Goal: Task Accomplishment & Management: Complete application form

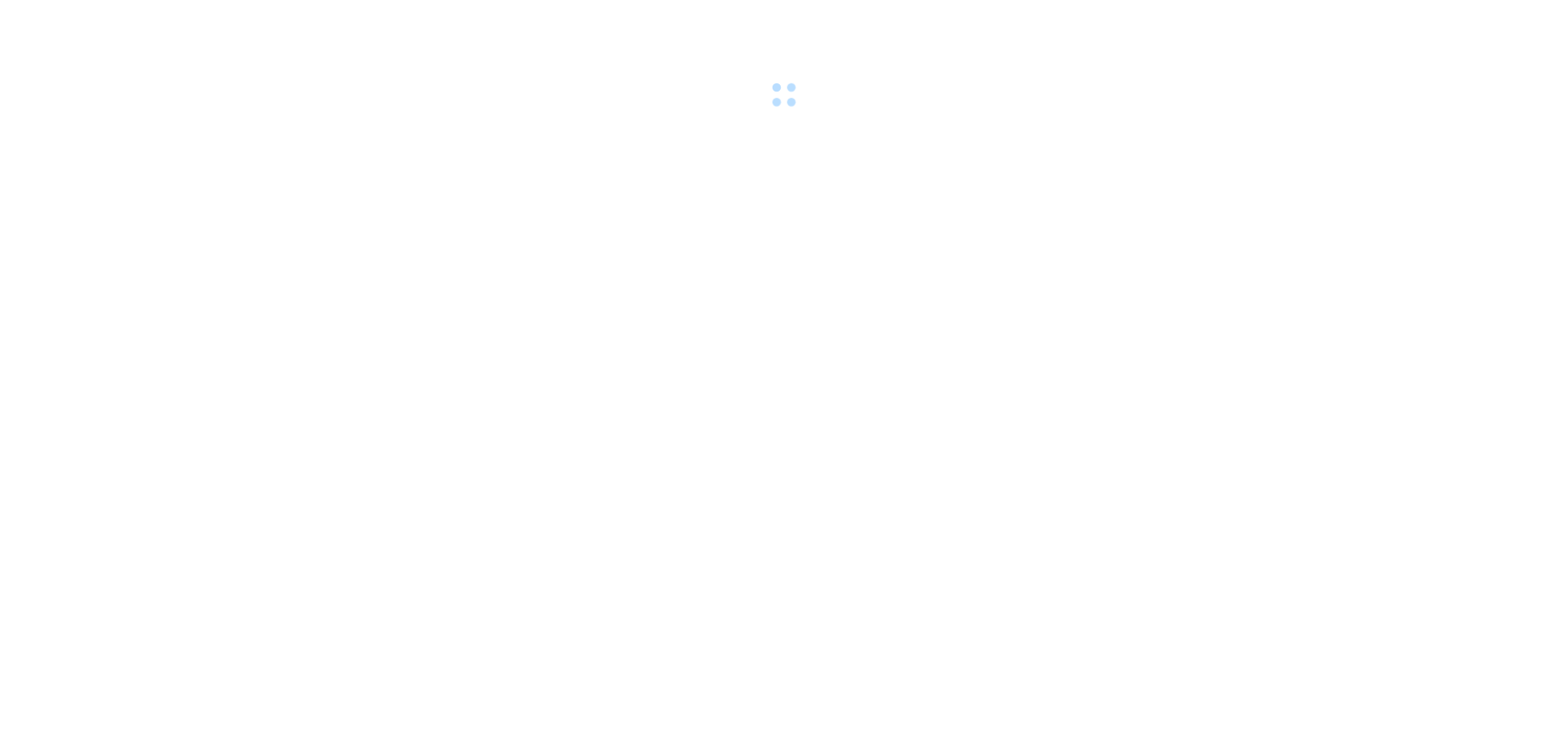
drag, startPoint x: 0, startPoint y: 0, endPoint x: 72, endPoint y: 28, distance: 77.3
click at [72, 28] on div at bounding box center [784, 56] width 1568 height 113
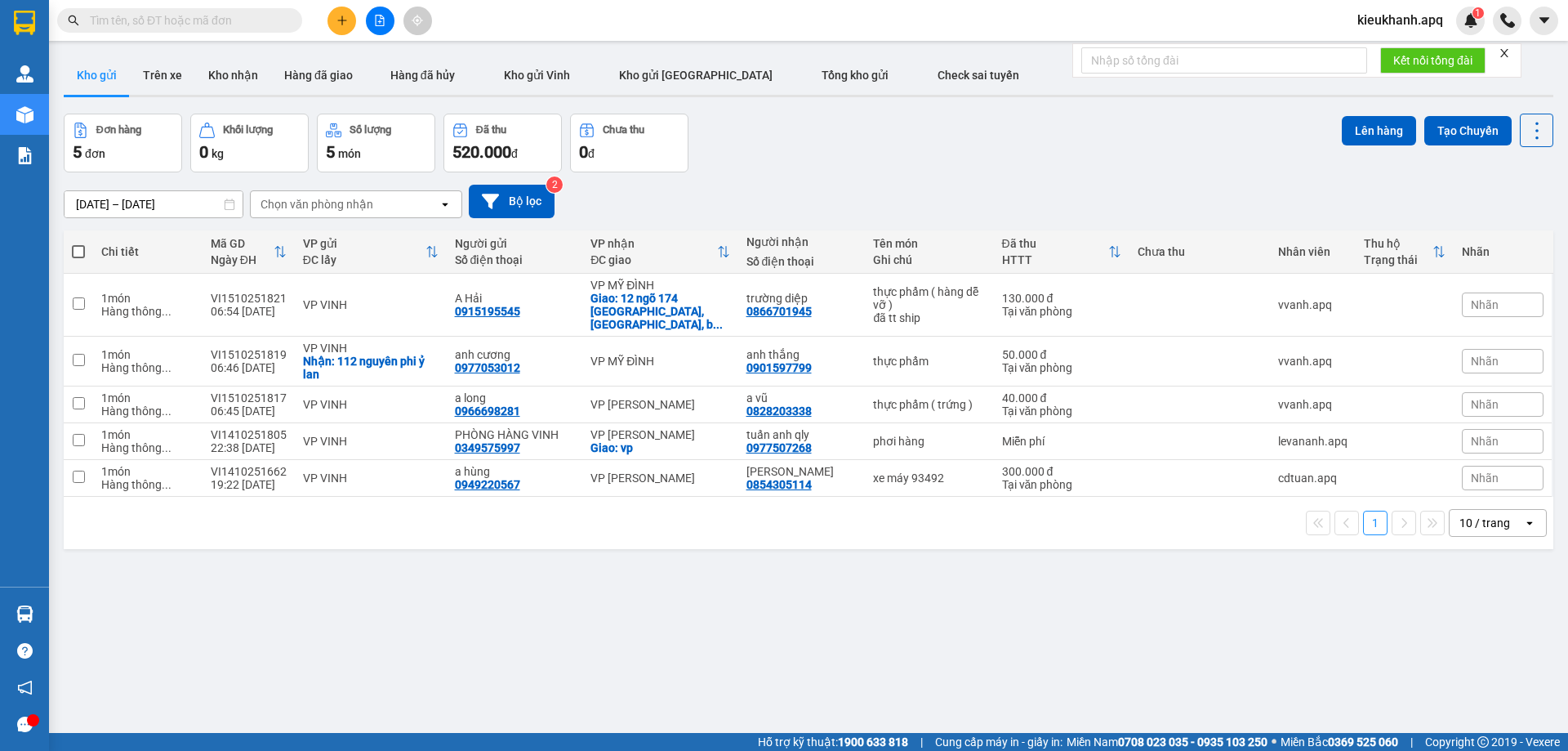
paste input "0339158338"
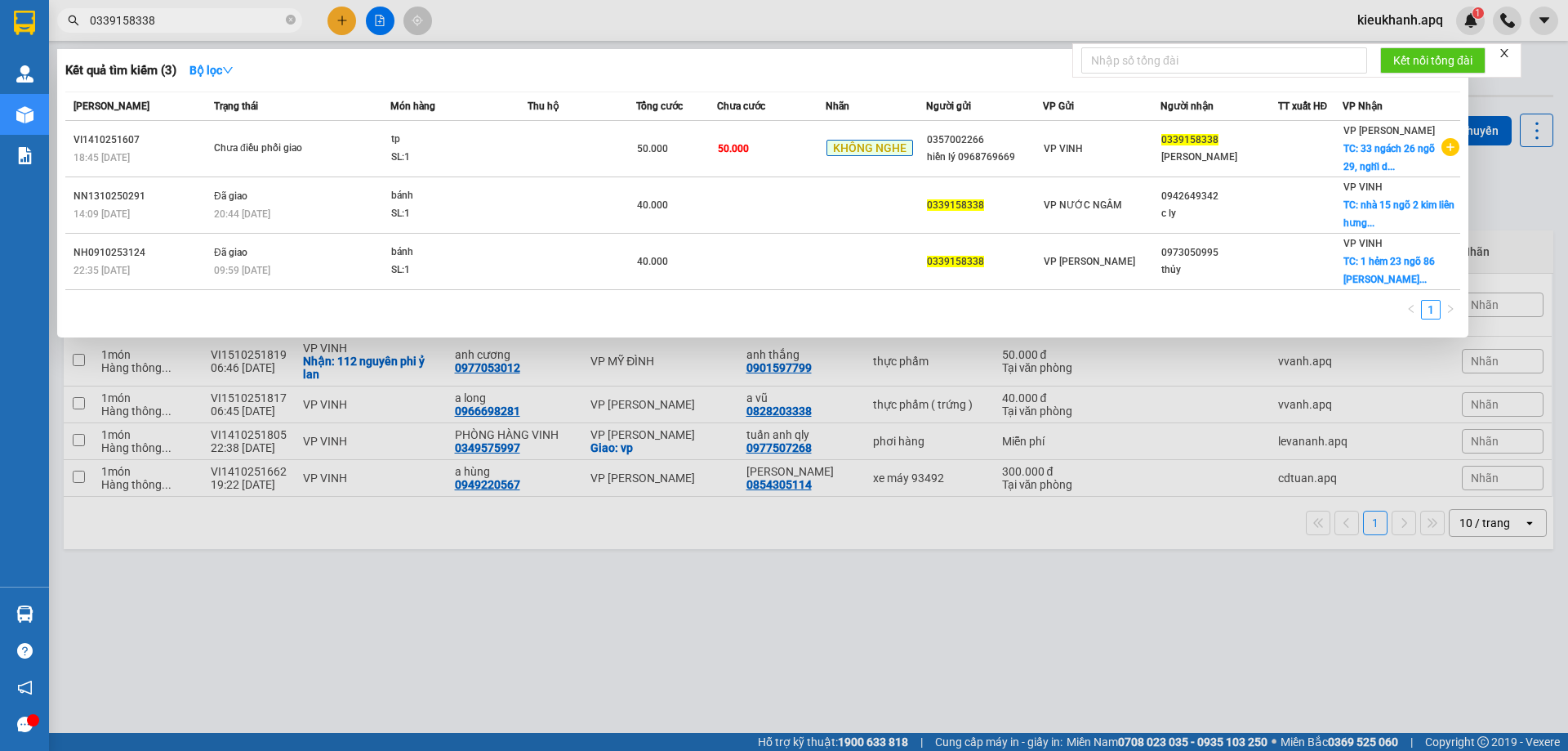
type input "0339158338"
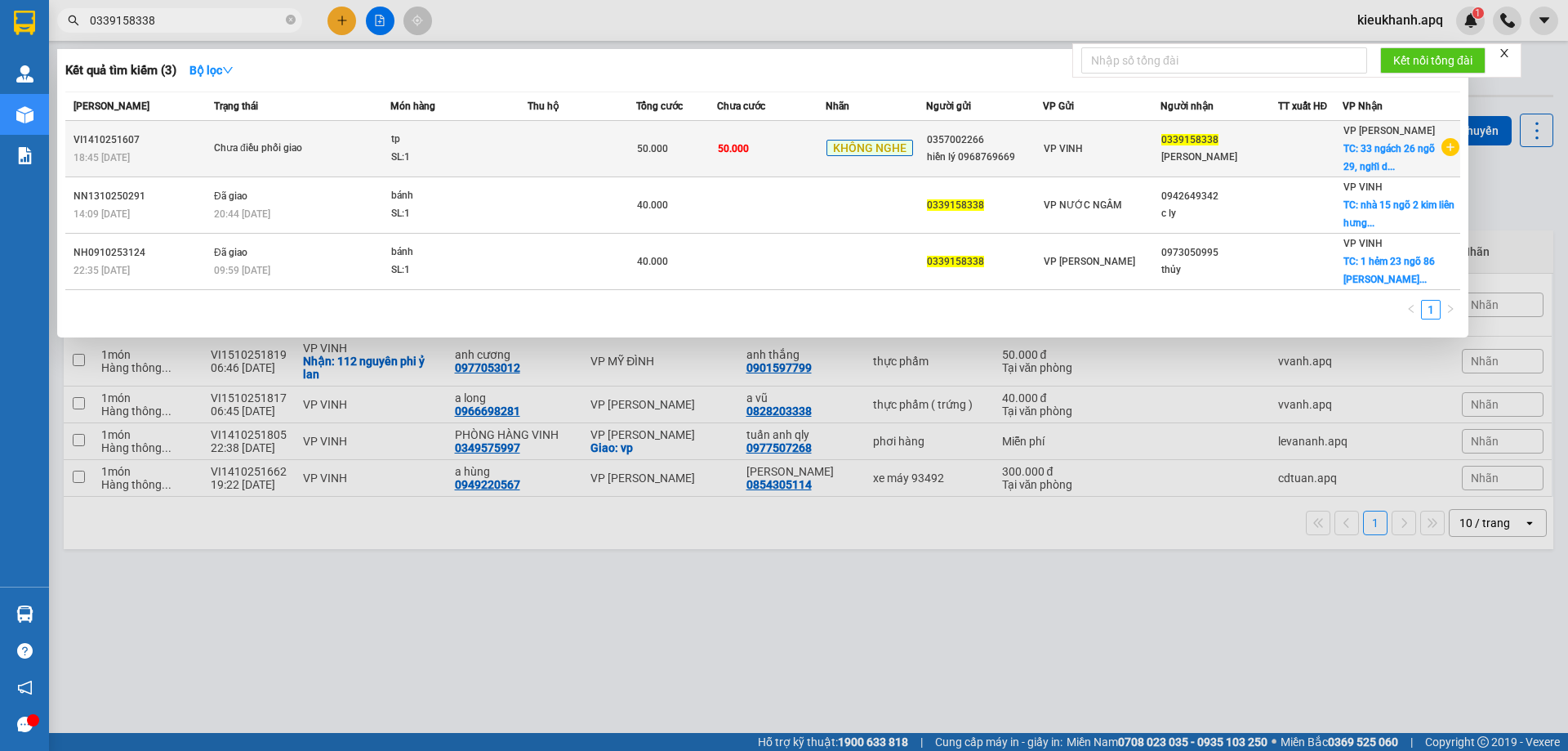
click at [1404, 164] on div "VP GIA LÂM TC: 33 ngách 26 ngõ 29, nghĩ d..." at bounding box center [1390, 148] width 96 height 54
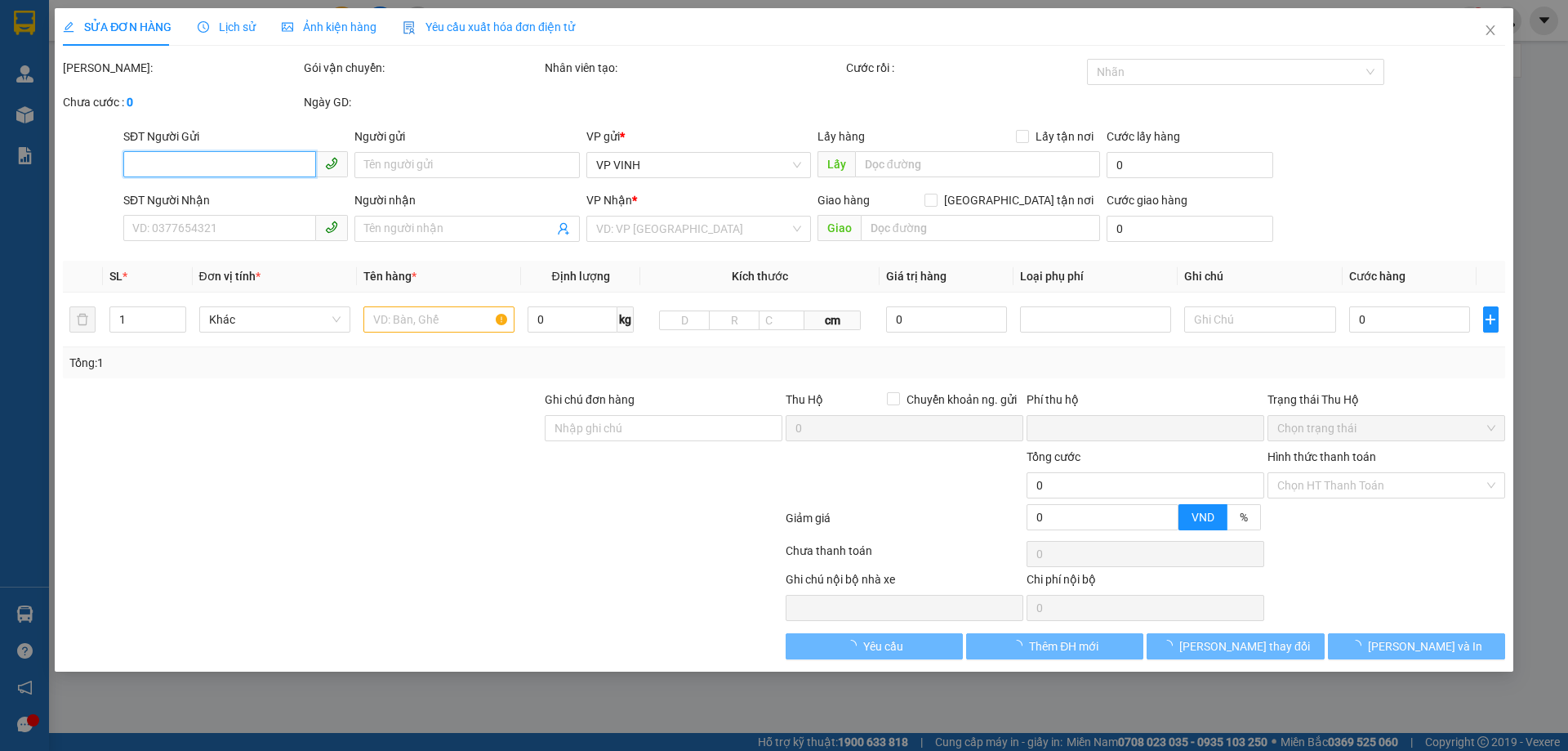
type input "0357002266"
type input "hiền lý 0968769669"
type input "0339158338"
type input "thanh vân"
checkbox input "true"
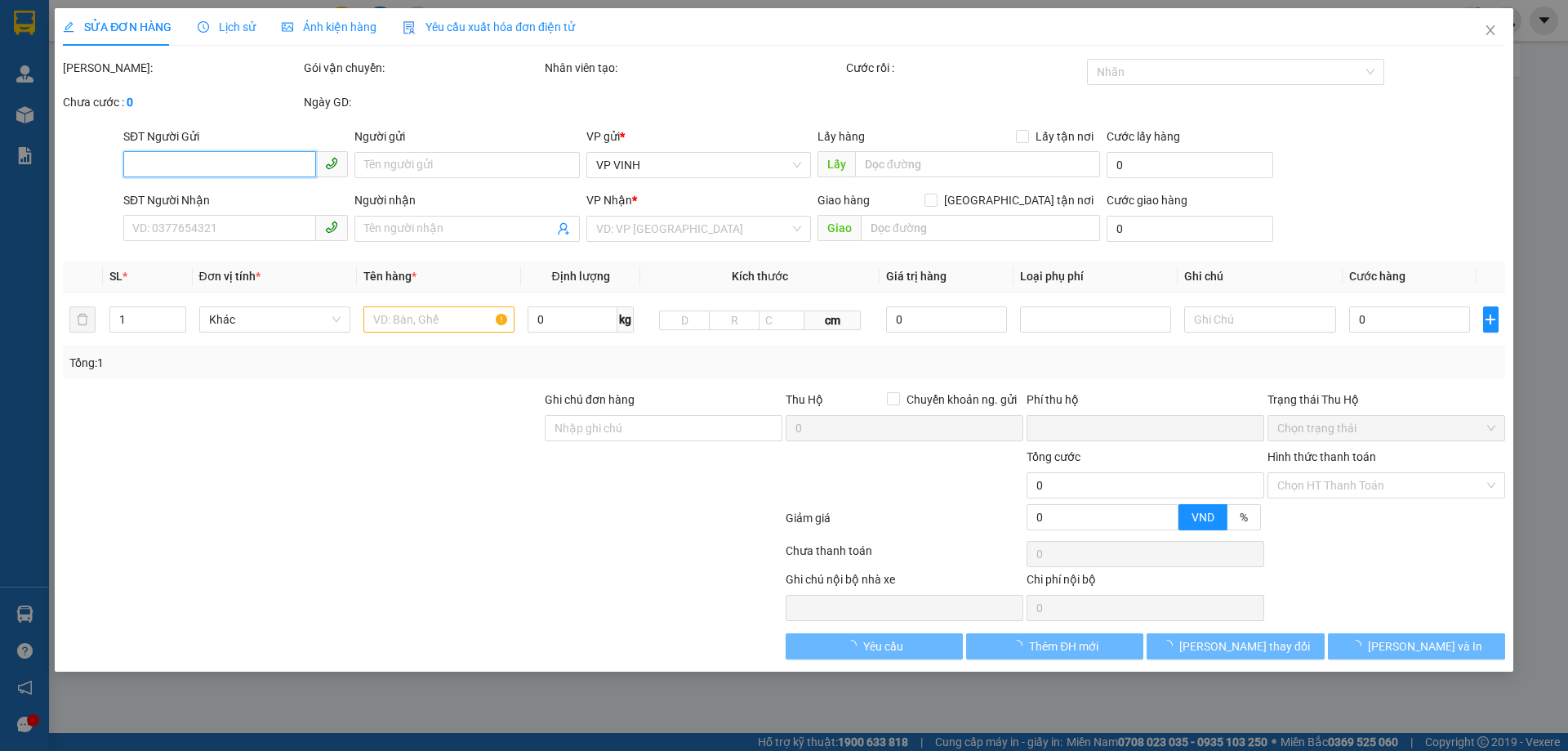
type input "33 ngách 26 ngõ 29, nghĩ dũng, hà nội"
type input "0"
type input "50.000"
